Goal: Task Accomplishment & Management: Complete application form

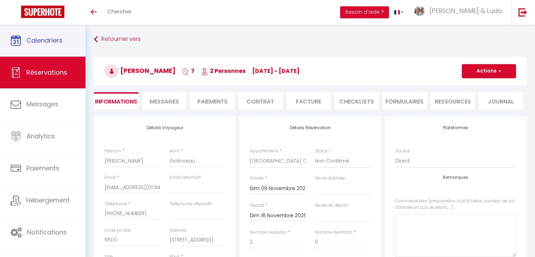
click at [42, 45] on link "Calendriers" at bounding box center [42, 41] width 85 height 32
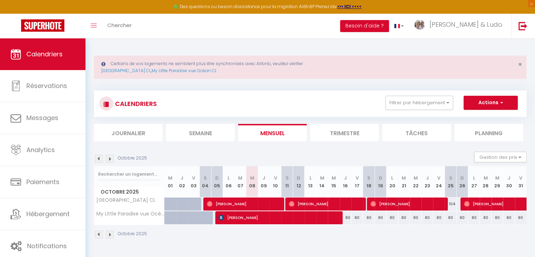
click at [100, 157] on img at bounding box center [99, 159] width 8 height 8
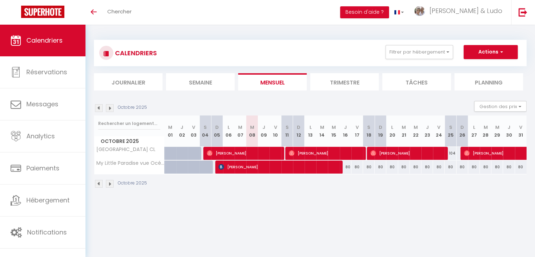
click at [110, 106] on img at bounding box center [110, 108] width 8 height 8
select select
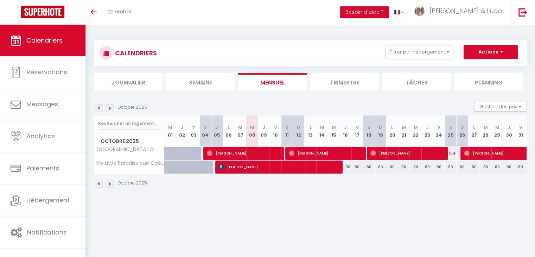
select select
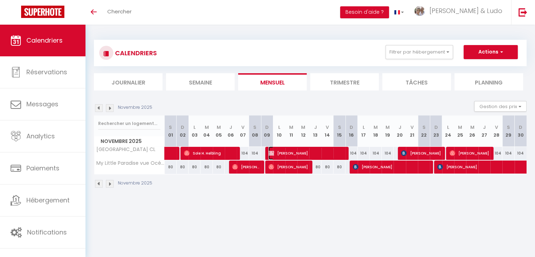
click at [313, 153] on span "[PERSON_NAME]" at bounding box center [306, 152] width 76 height 13
select select "KO"
select select "0"
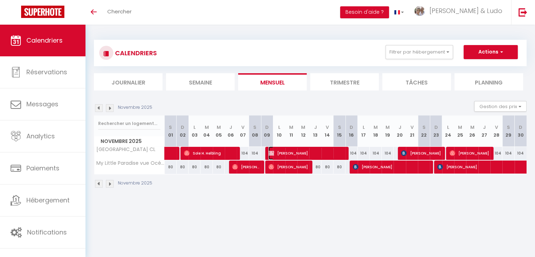
select select "1"
select select
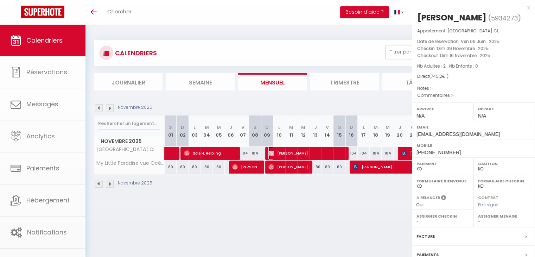
select select "37769"
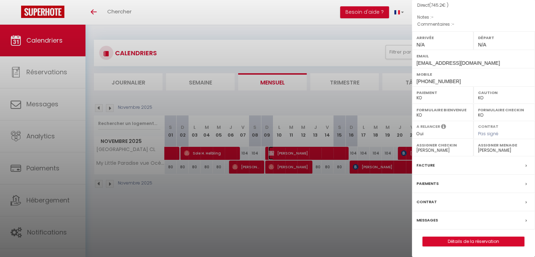
scroll to position [77, 0]
click at [463, 240] on link "Détails de la réservation" at bounding box center [473, 241] width 101 height 9
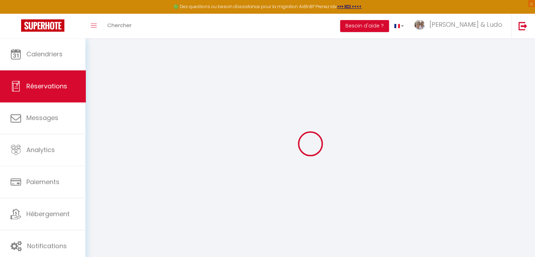
type input "[PERSON_NAME]"
type input "Golinveau"
type input "[EMAIL_ADDRESS][DOMAIN_NAME]"
type input "[PHONE_NUMBER]"
type input "5500"
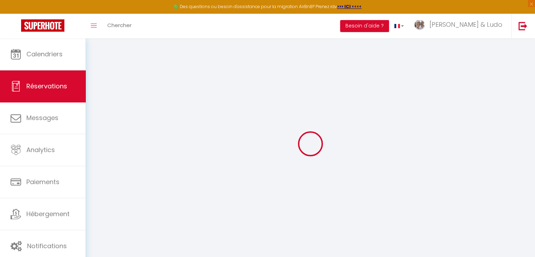
type input "[STREET_ADDRESS]"
type input "Dinant"
select select "BE"
select select "55959"
select select "1"
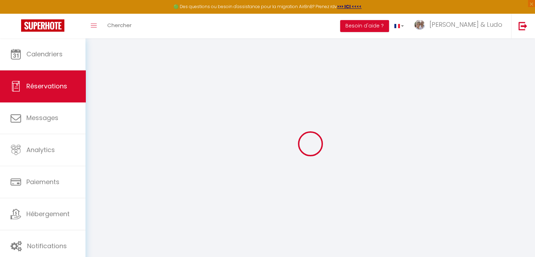
type input "Dim 09 Novembre 2025"
select select
type input "Dim 16 Novembre 2025"
select select
type input "2"
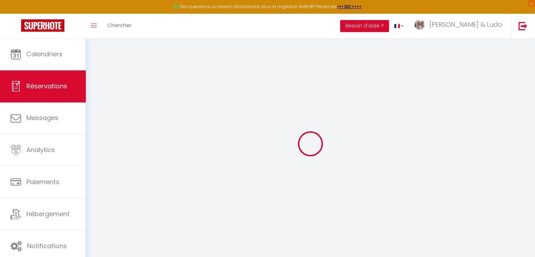
select select "10"
select select
type input "655.2"
checkbox input "false"
type input "745.2"
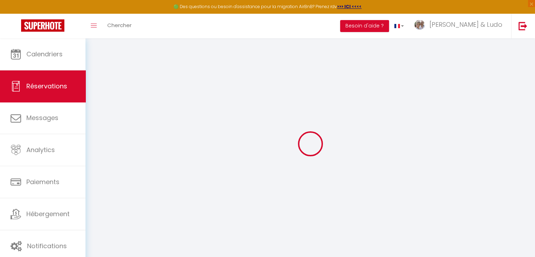
type input "80"
type input "0"
select select
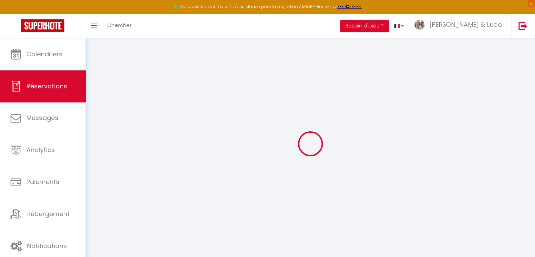
select select "14"
checkbox input "false"
select select
checkbox input "false"
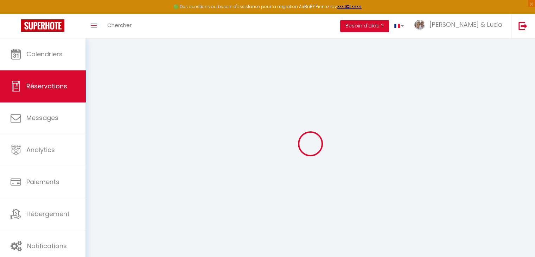
select select
checkbox input "false"
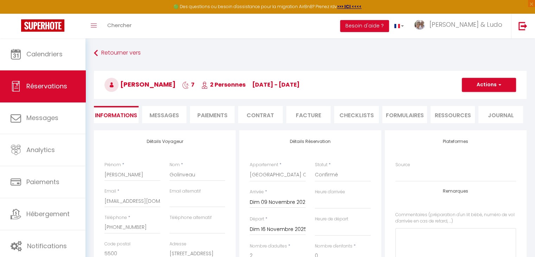
type input "90"
select select
checkbox input "false"
select select
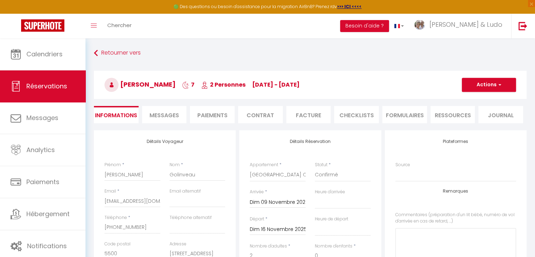
select select
click at [165, 120] on li "Messages" at bounding box center [164, 114] width 45 height 17
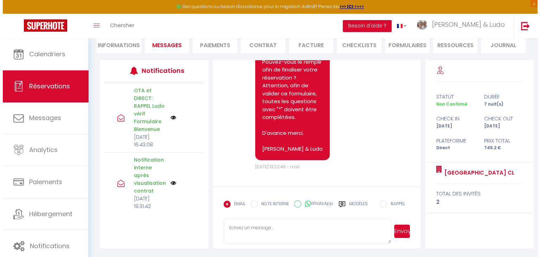
scroll to position [633, 0]
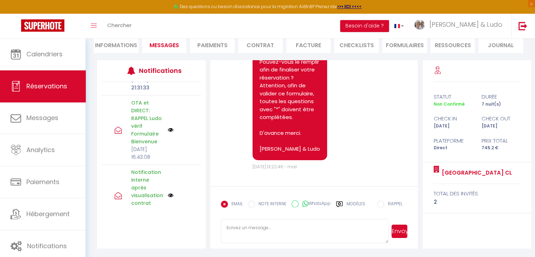
click at [168, 53] on img at bounding box center [171, 49] width 6 height 8
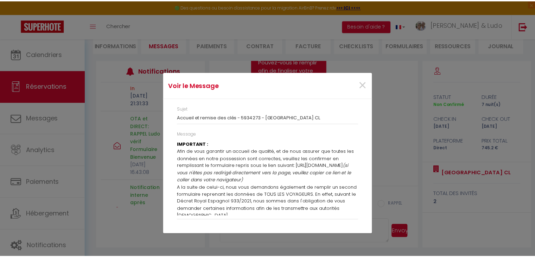
scroll to position [0, 0]
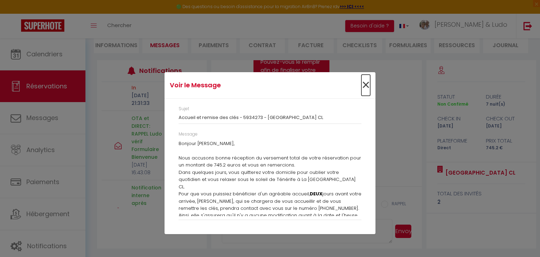
click at [364, 85] on span "×" at bounding box center [366, 85] width 9 height 21
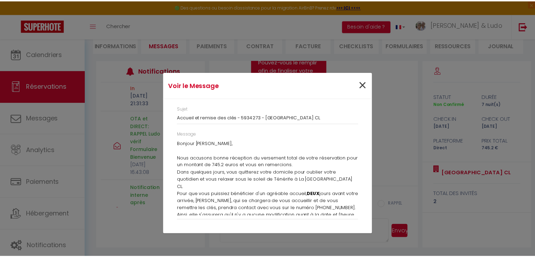
scroll to position [2544, 0]
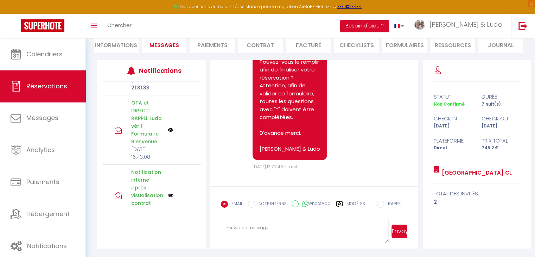
click at [188, 53] on link "Renvoyer" at bounding box center [190, 49] width 23 height 8
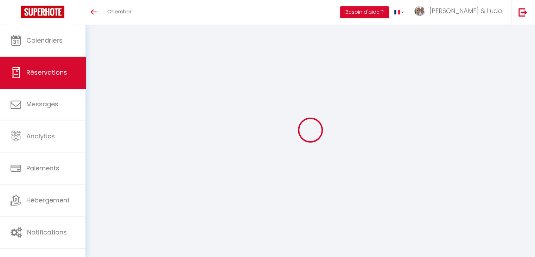
scroll to position [25, 0]
select select
checkbox input "false"
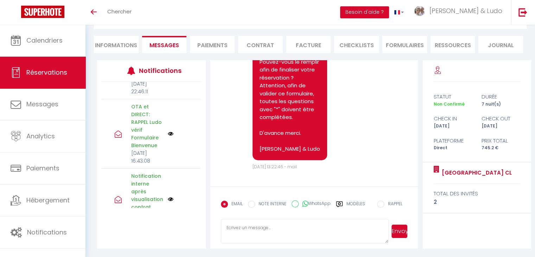
scroll to position [2544, 0]
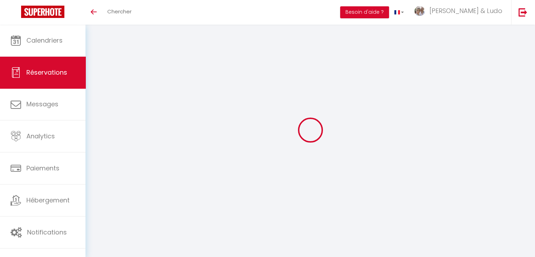
scroll to position [25, 0]
select select
checkbox input "false"
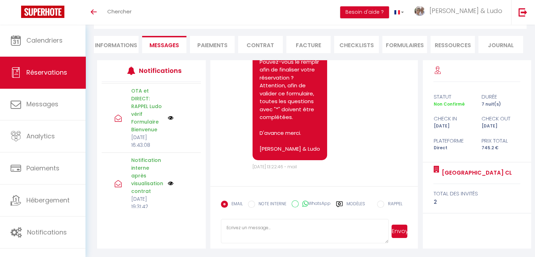
scroll to position [633, 0]
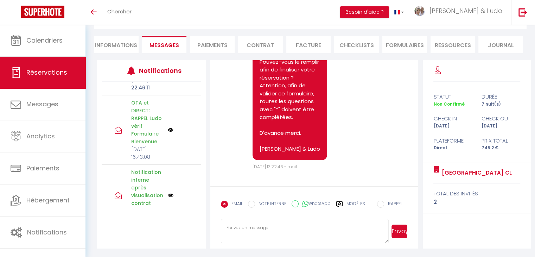
click at [357, 202] on label "Modèles" at bounding box center [356, 207] width 19 height 12
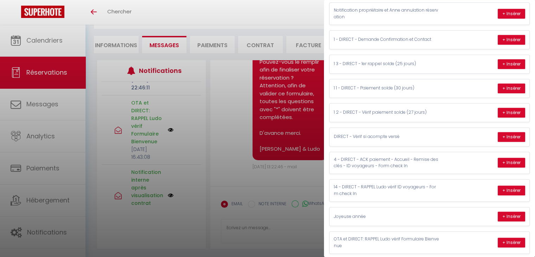
scroll to position [352, 0]
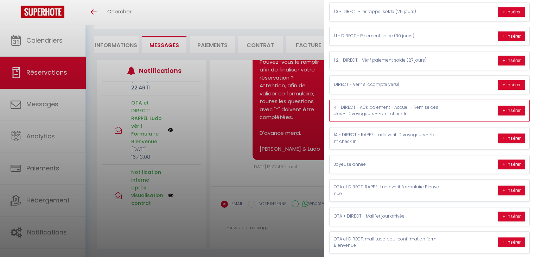
click at [432, 106] on p "4 - DIRECT - ACK paiement - Accueil - Remise des clés - ID voyageurs - Form che…" at bounding box center [387, 110] width 106 height 13
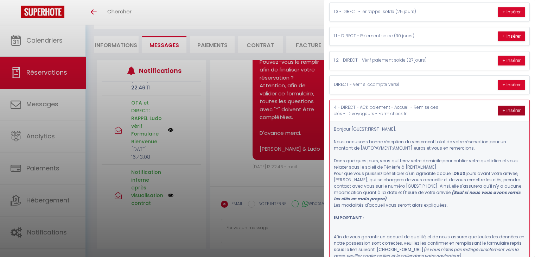
click at [508, 106] on button "+ Insérer" at bounding box center [511, 111] width 27 height 10
type textarea "Bonjour Rudy, Nous accusons bonne réception du versement total de votre réserva…"
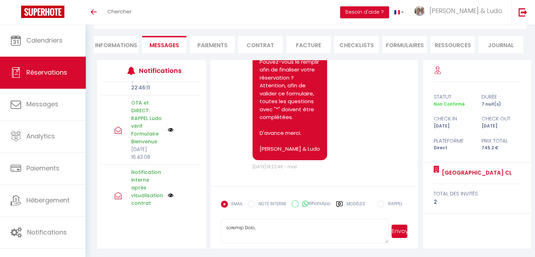
click at [400, 230] on button "Envoyer" at bounding box center [400, 230] width 16 height 13
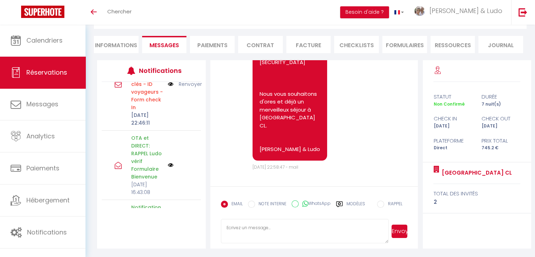
scroll to position [3810, 0]
